Goal: Book appointment/travel/reservation

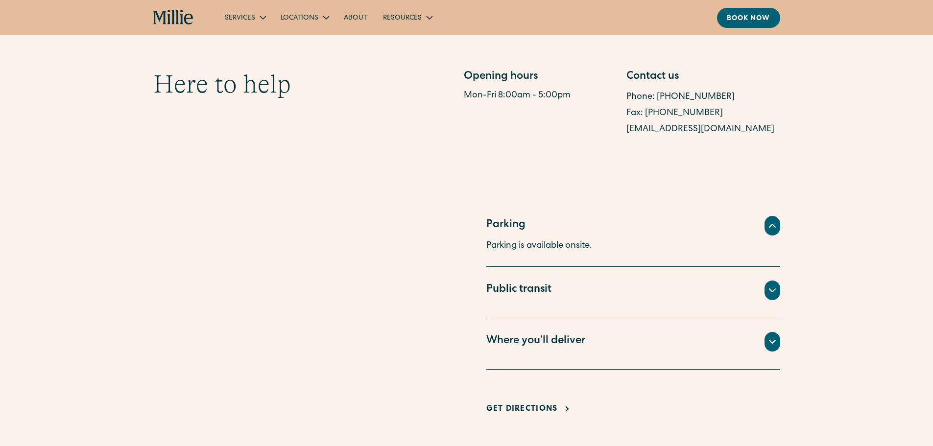
scroll to position [587, 0]
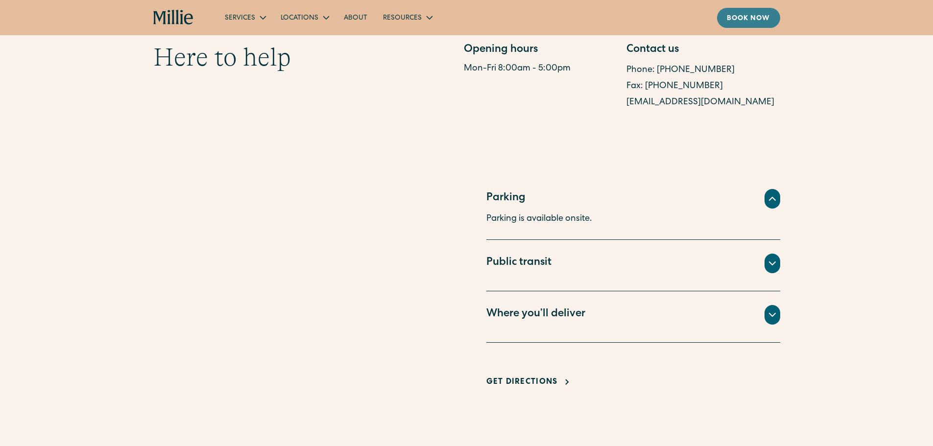
click at [737, 19] on div "Book now" at bounding box center [748, 19] width 44 height 10
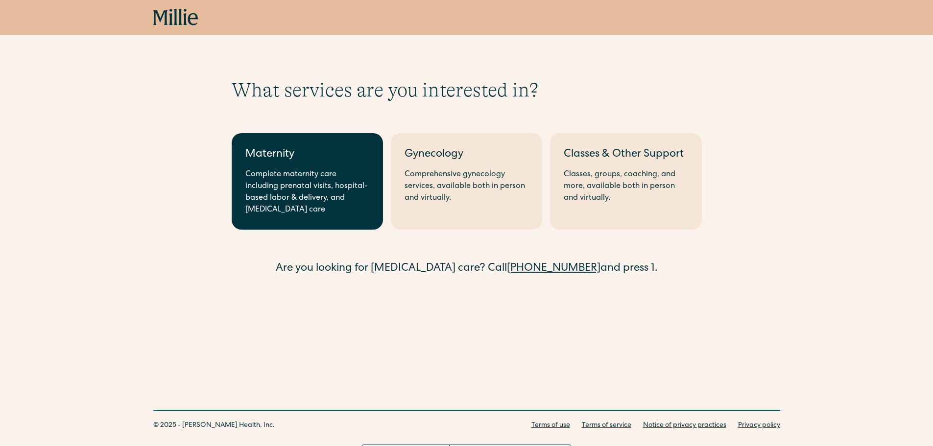
click at [277, 174] on div "Complete maternity care including prenatal visits, hospital-based labor & deliv…" at bounding box center [307, 192] width 124 height 47
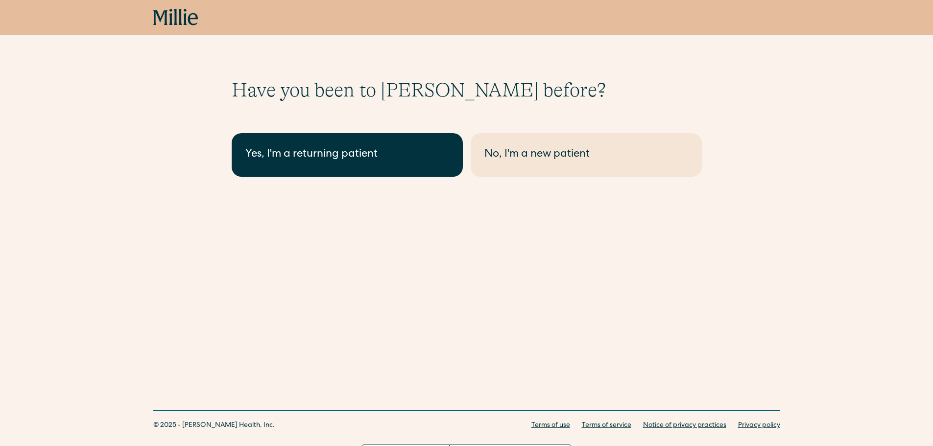
click at [387, 155] on div "Yes, I'm a returning patient" at bounding box center [347, 155] width 204 height 16
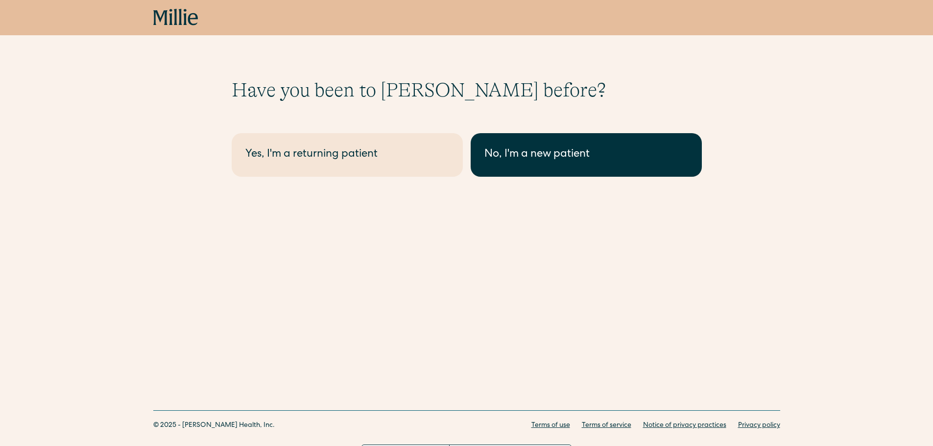
click at [561, 166] on link "No, I'm a new patient" at bounding box center [585, 155] width 231 height 44
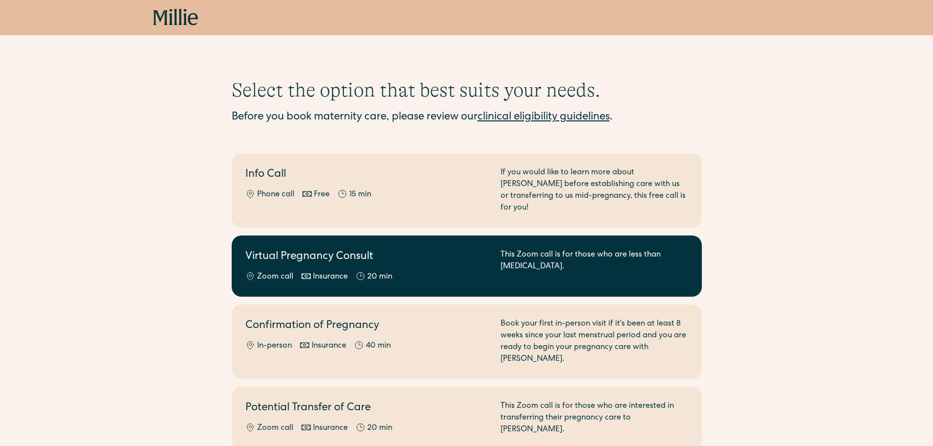
click at [383, 271] on div "20 min" at bounding box center [379, 277] width 25 height 12
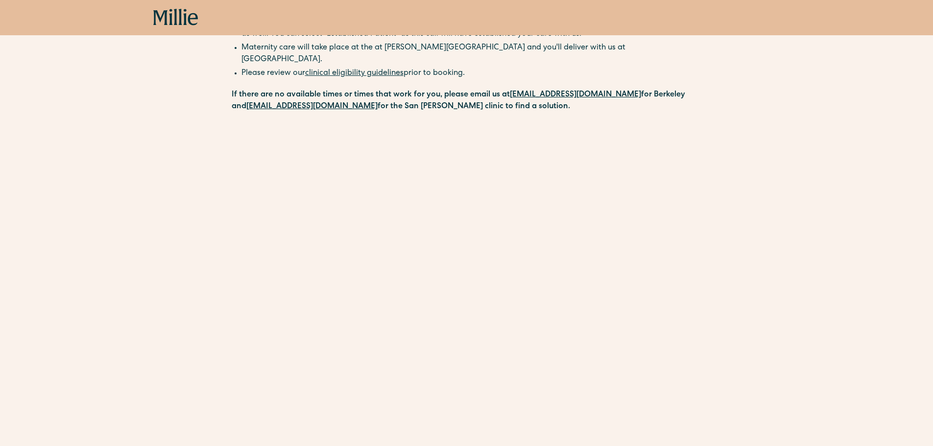
scroll to position [294, 0]
